Goal: Transaction & Acquisition: Book appointment/travel/reservation

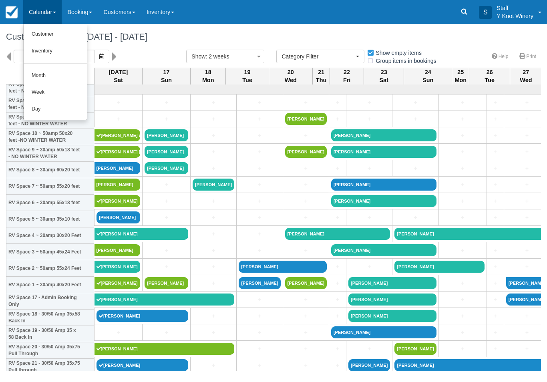
select select
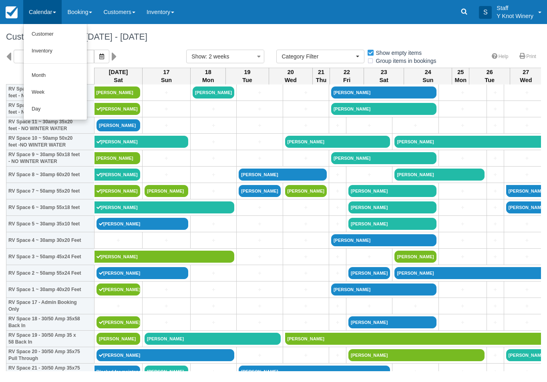
click at [60, 34] on link "Customer" at bounding box center [55, 34] width 63 height 17
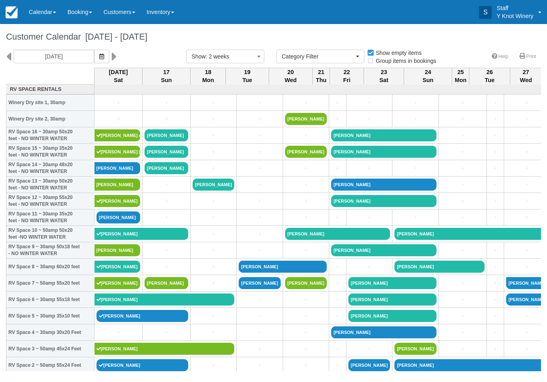
select select
click at [114, 337] on link "+" at bounding box center [118, 332] width 44 height 8
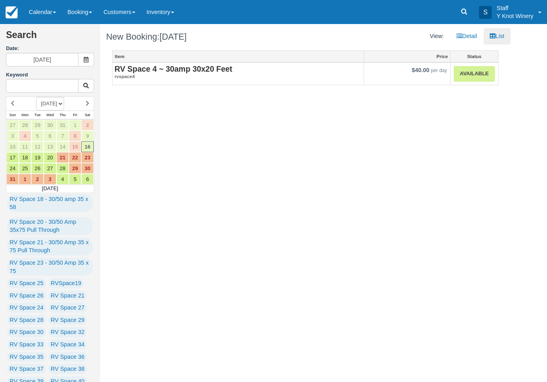
click at [480, 80] on link "Available" at bounding box center [474, 74] width 41 height 16
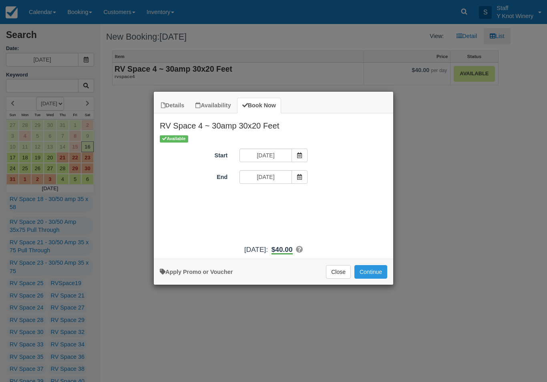
click at [380, 275] on button "Continue" at bounding box center [370, 272] width 33 height 14
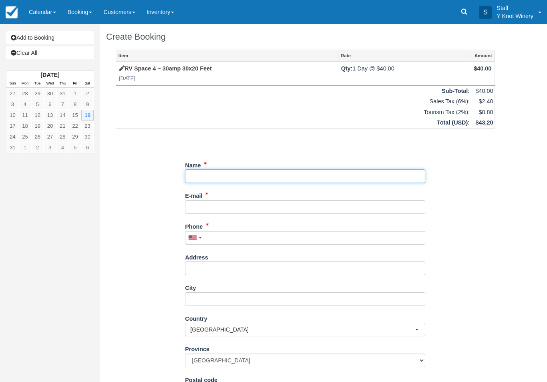
click at [248, 176] on input "Name" at bounding box center [305, 176] width 240 height 14
type input "Leslie pittman"
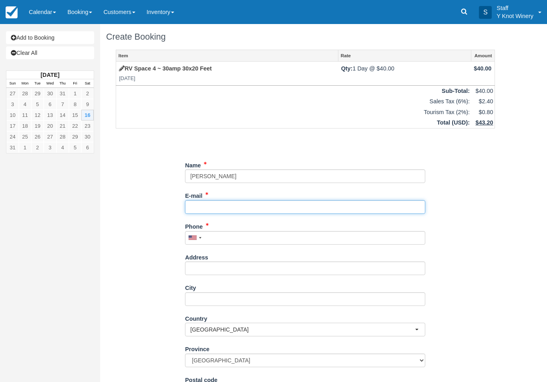
click at [229, 203] on input "E-mail" at bounding box center [305, 207] width 240 height 14
type input "ifishtrask@gmail.com"
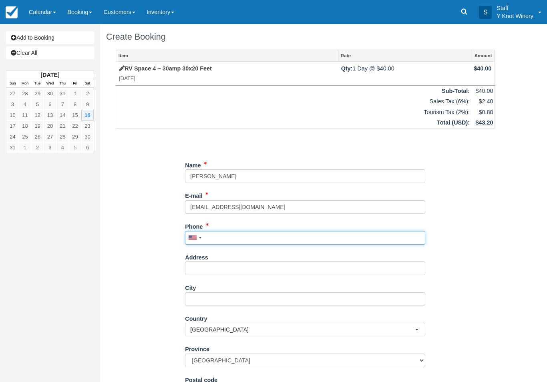
click at [226, 231] on input "Phone" at bounding box center [305, 238] width 240 height 14
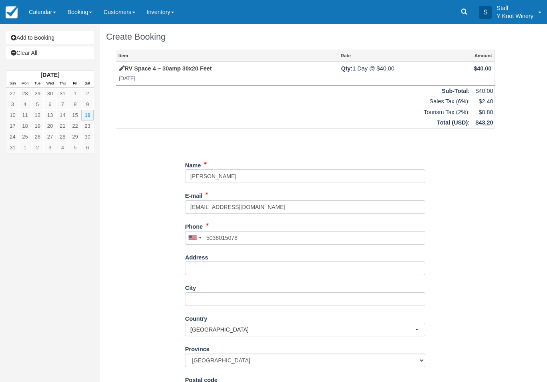
type input "+15038015078"
